Goal: Task Accomplishment & Management: Use online tool/utility

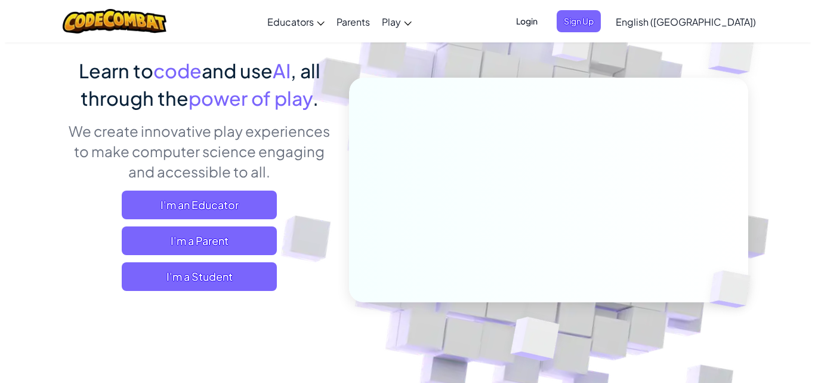
scroll to position [87, 0]
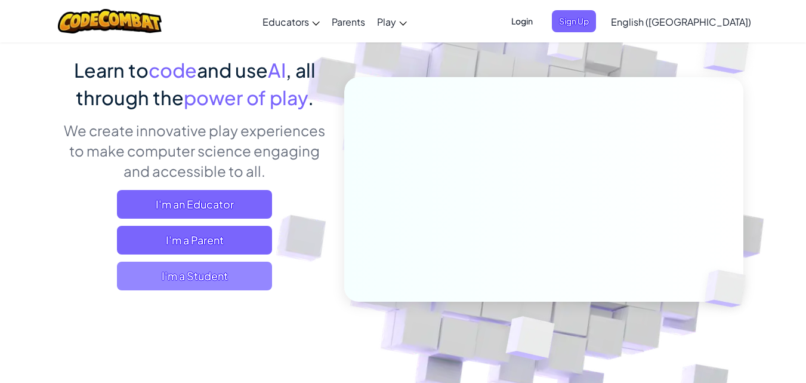
click at [237, 280] on span "I'm a Student" at bounding box center [194, 275] width 155 height 29
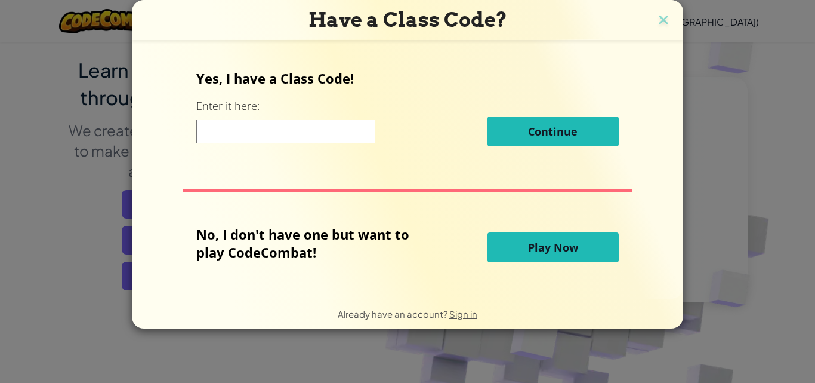
click at [321, 130] on input at bounding box center [285, 131] width 179 height 24
click at [571, 242] on span "Play Now" at bounding box center [553, 247] width 50 height 14
